Goal: Information Seeking & Learning: Learn about a topic

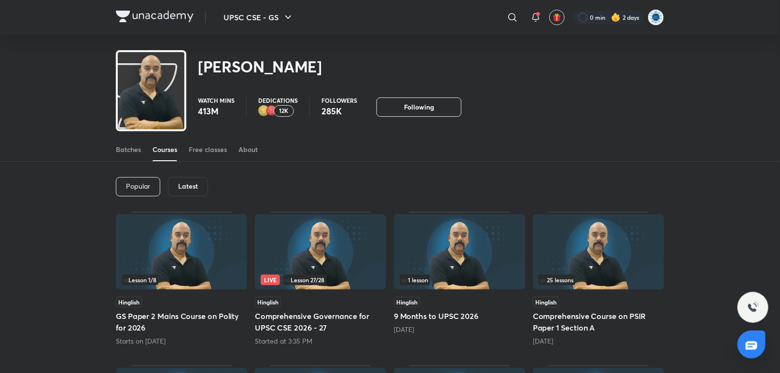
click at [194, 189] on h6 "Latest" at bounding box center [188, 186] width 20 height 8
click at [194, 191] on div "Latest" at bounding box center [188, 186] width 40 height 19
click at [185, 180] on div "Latest" at bounding box center [188, 186] width 40 height 19
click at [192, 178] on div "Latest" at bounding box center [188, 186] width 40 height 19
click at [198, 183] on div "Latest" at bounding box center [188, 186] width 40 height 19
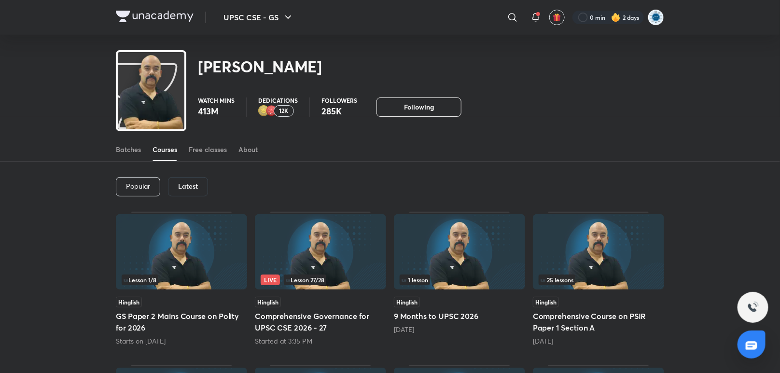
click at [198, 183] on div "Latest" at bounding box center [188, 186] width 40 height 19
click at [196, 183] on h6 "Latest" at bounding box center [188, 186] width 20 height 8
click at [188, 186] on h6 "Latest" at bounding box center [188, 186] width 20 height 8
click at [190, 173] on div "Popular Latest" at bounding box center [390, 187] width 548 height 50
click at [188, 186] on h6 "Latest" at bounding box center [188, 186] width 20 height 8
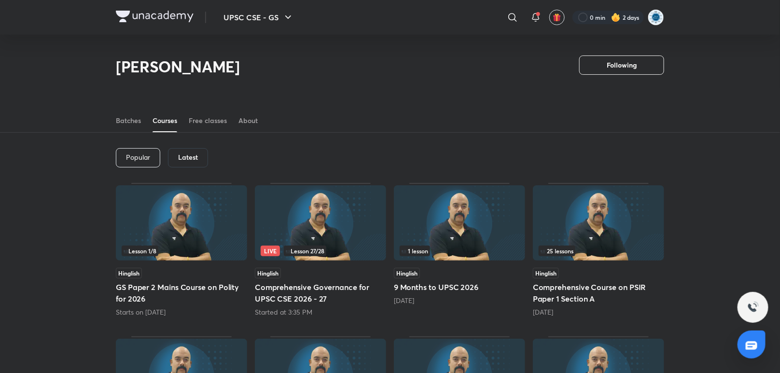
scroll to position [288, 0]
